Goal: Task Accomplishment & Management: Use online tool/utility

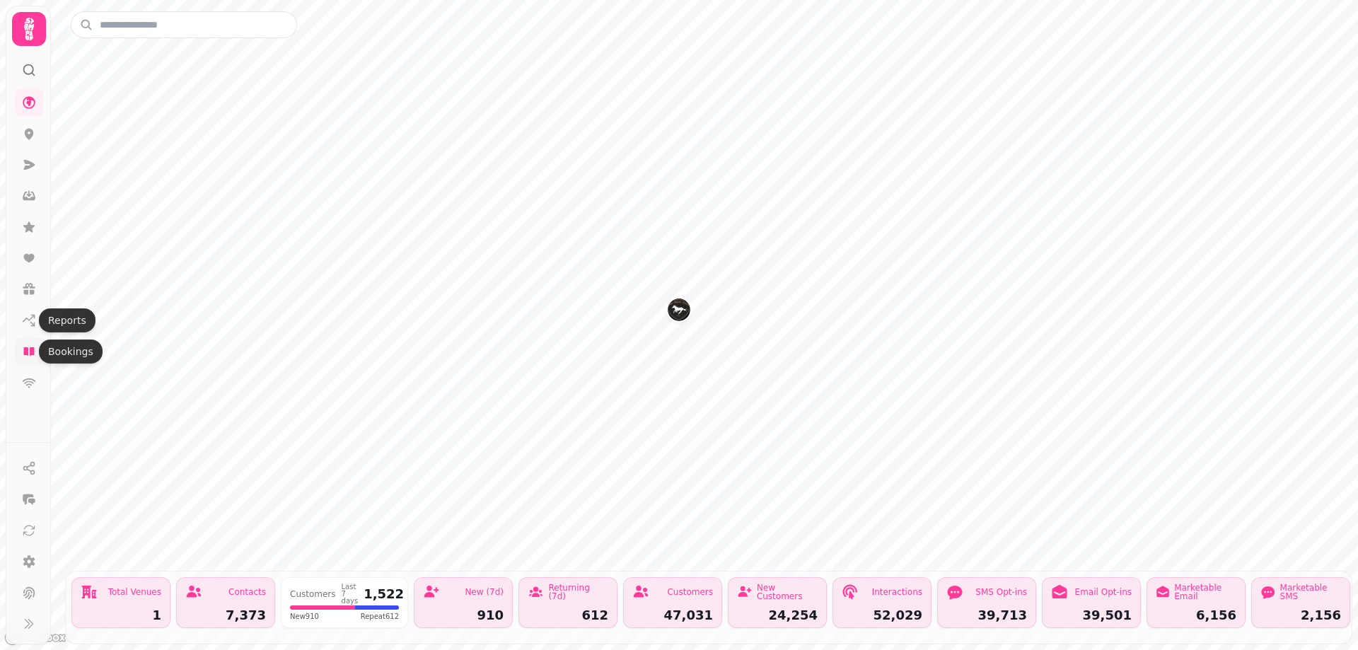
click at [28, 352] on icon at bounding box center [28, 351] width 11 height 8
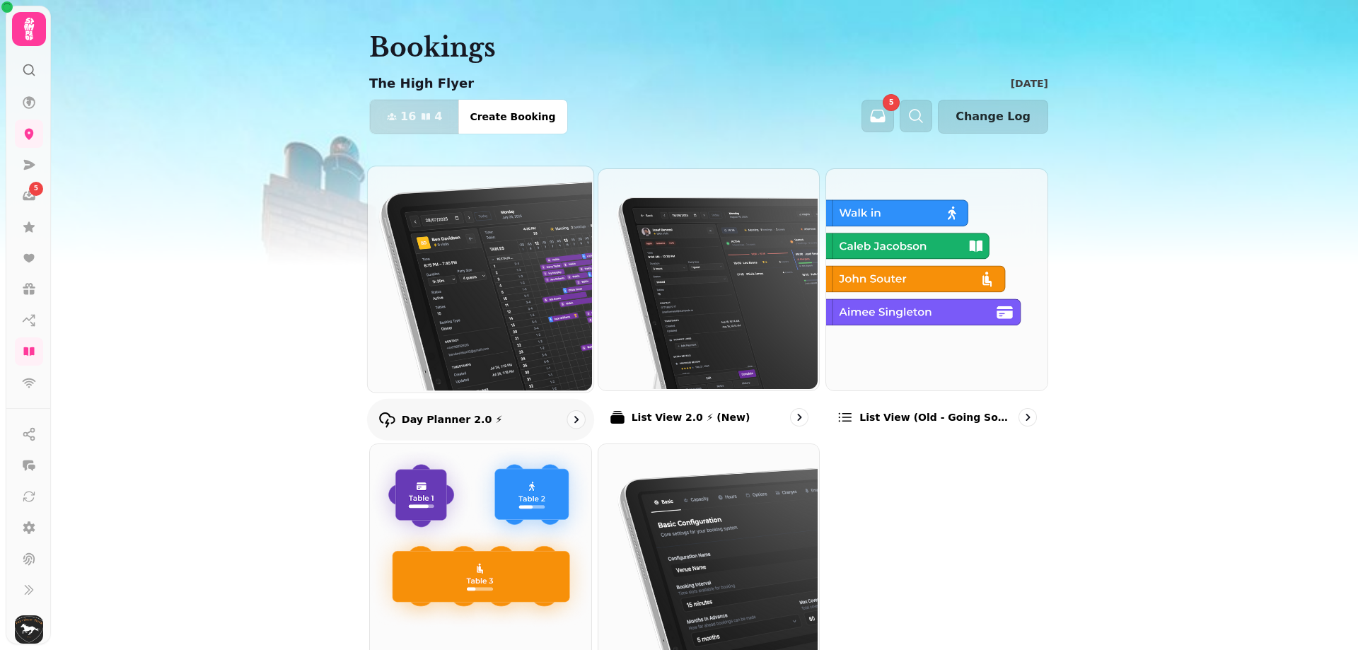
click at [513, 378] on img at bounding box center [479, 278] width 226 height 226
click at [513, 326] on img at bounding box center [479, 278] width 226 height 226
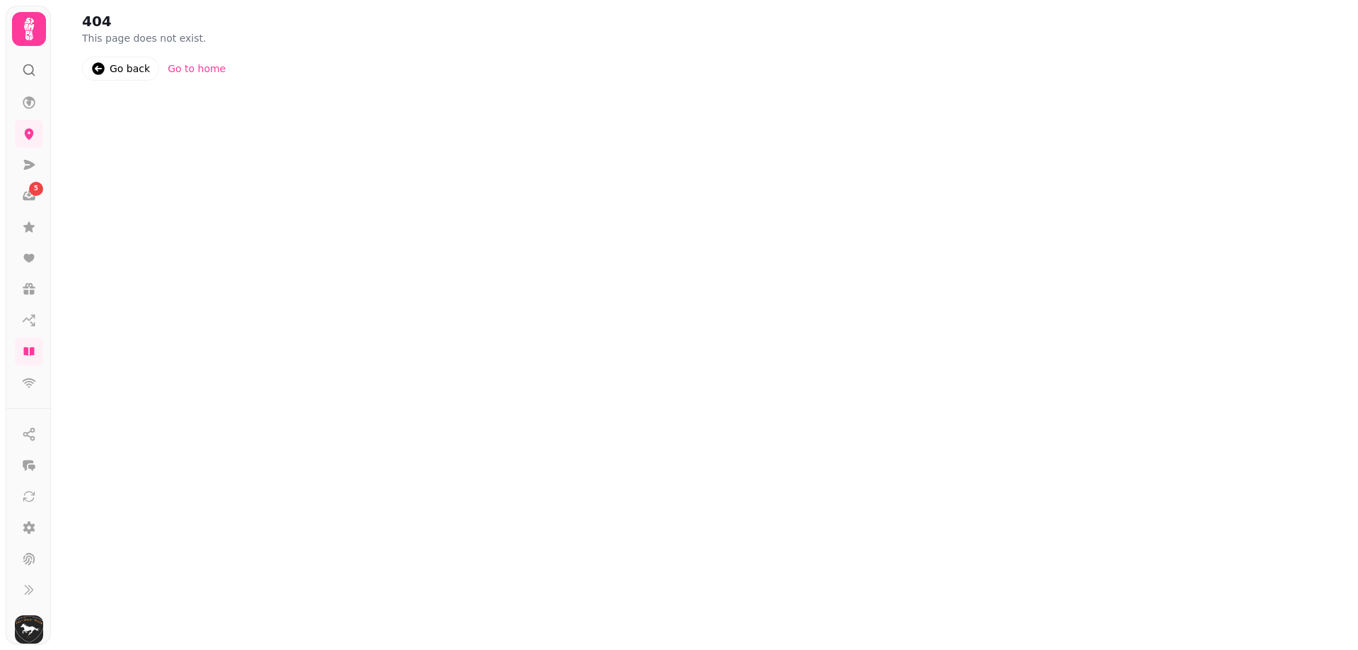
click at [513, 326] on div "404 This page does not exist. Go back Go to home" at bounding box center [704, 325] width 1307 height 650
click at [33, 349] on icon at bounding box center [28, 351] width 11 height 8
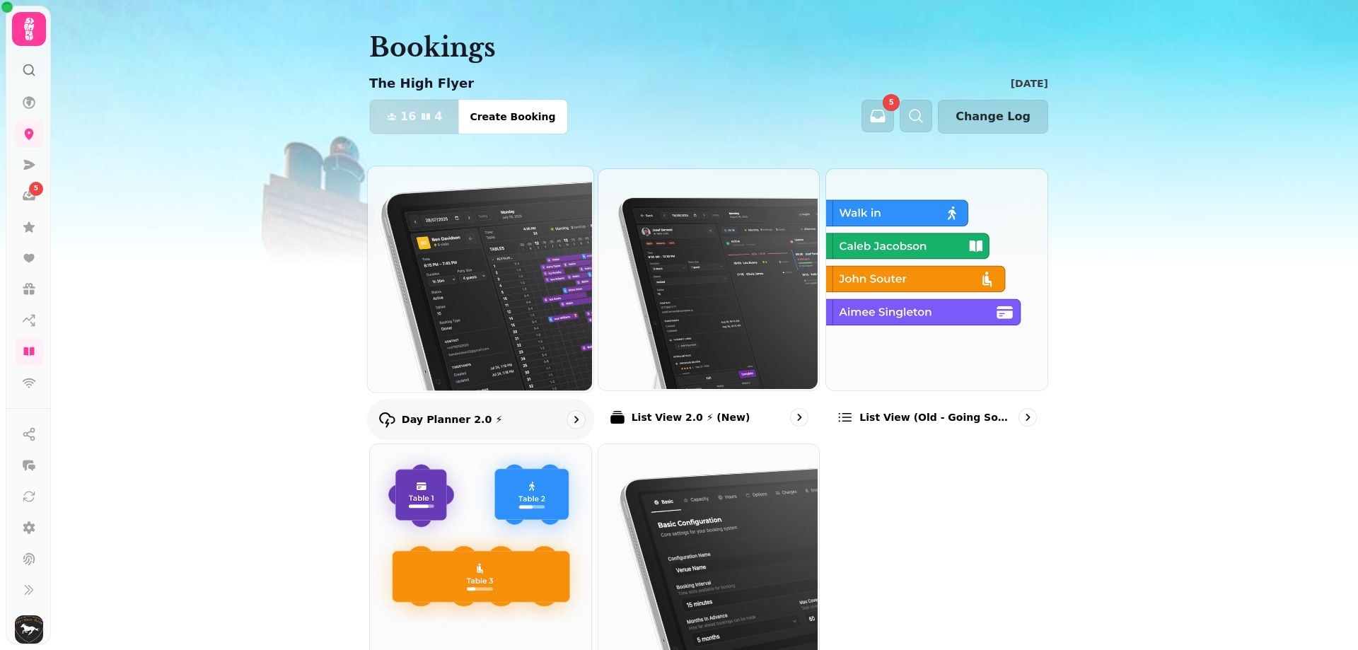
click at [466, 279] on img at bounding box center [479, 278] width 226 height 226
